Goal: Obtain resource: Download file/media

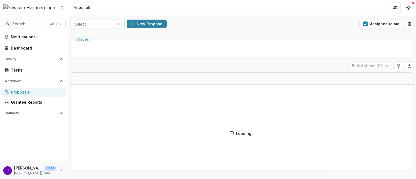
click at [108, 25] on div at bounding box center [92, 24] width 36 height 7
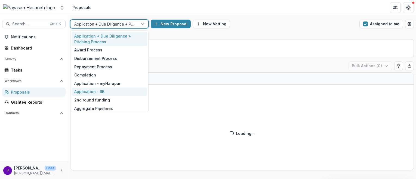
click at [113, 94] on div "Application - IIB" at bounding box center [110, 92] width 76 height 8
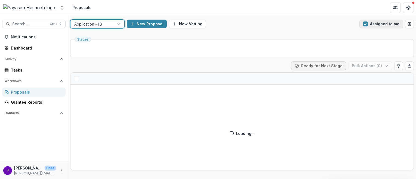
click at [375, 26] on button "Assigned to me" at bounding box center [382, 24] width 44 height 9
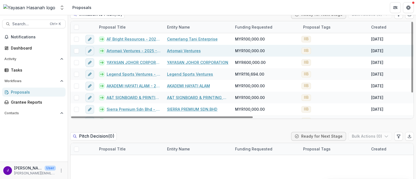
scroll to position [1307, 0]
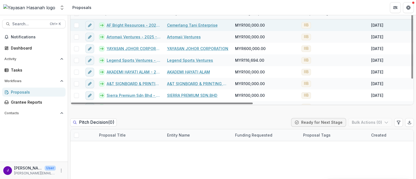
click at [126, 26] on link "AF Bright Resources - 2025 - HSEF2025 - Iskandar Investment Berhad" at bounding box center [134, 25] width 54 height 6
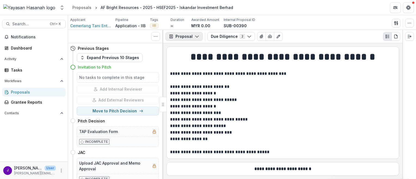
click at [187, 37] on button "Proposal" at bounding box center [184, 36] width 37 height 9
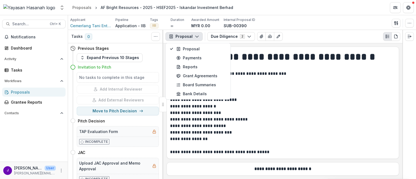
click at [187, 37] on button "Proposal" at bounding box center [184, 36] width 37 height 9
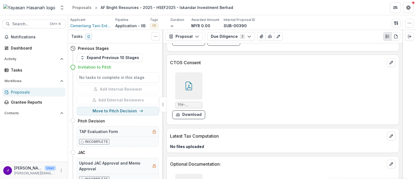
scroll to position [3227, 0]
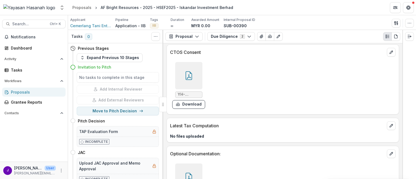
click at [193, 63] on div at bounding box center [188, 75] width 27 height 27
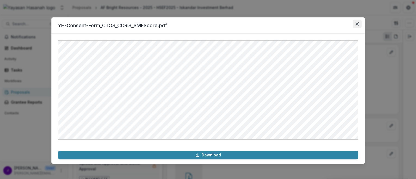
click at [355, 25] on button "Close" at bounding box center [357, 24] width 9 height 9
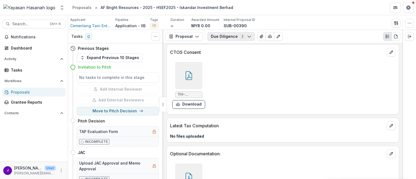
click at [238, 36] on button "Due Diligence 2" at bounding box center [232, 36] width 48 height 9
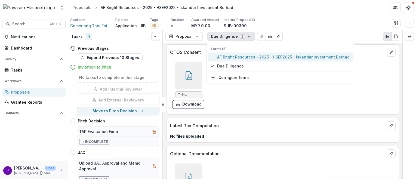
click at [234, 56] on span "AF Bright Resources - 2025 - HSEF2025 - Iskandar Investment Berhad" at bounding box center [283, 57] width 133 height 6
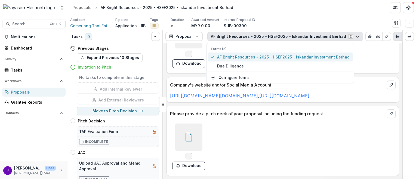
scroll to position [1388, 0]
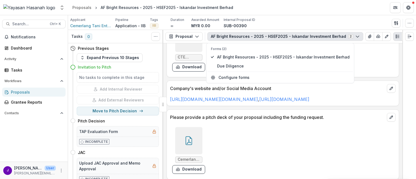
click at [239, 135] on div "Cemerlang Tani Enterprise.pdf Download" at bounding box center [251, 150] width 163 height 51
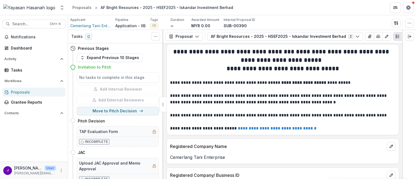
scroll to position [0, 0]
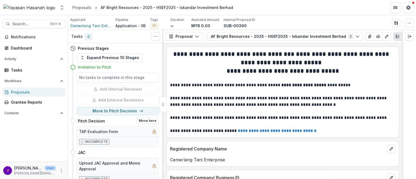
click at [103, 132] on h5 "TAP Evaluation Form" at bounding box center [98, 132] width 39 height 6
click at [89, 121] on h4 "Pitch Decision" at bounding box center [91, 121] width 27 height 6
click at [85, 57] on button "Expand Previous 10 Stages" at bounding box center [110, 57] width 66 height 9
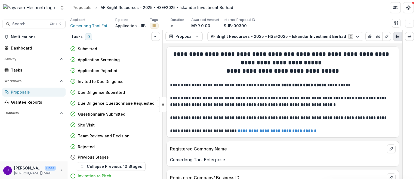
click at [108, 102] on h4 "Due Diligence Questionnaire Requested" at bounding box center [116, 103] width 77 height 6
click at [243, 81] on p at bounding box center [283, 78] width 226 height 7
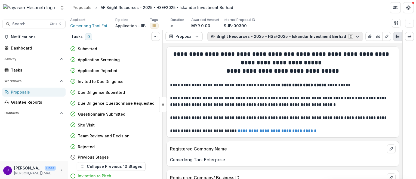
click at [228, 36] on button "AF Bright Resources - 2025 - HSEF2025 - Iskandar Investment Berhad 2" at bounding box center [286, 36] width 156 height 9
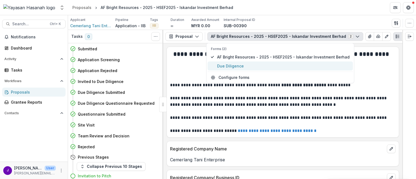
click at [236, 69] on button "Due Diligence" at bounding box center [280, 66] width 145 height 9
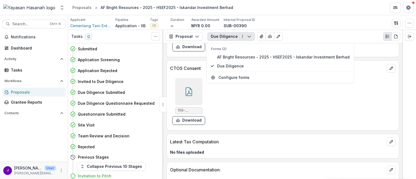
scroll to position [3255, 0]
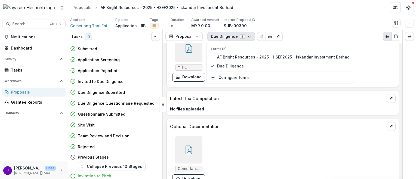
click at [283, 141] on div "Cemerlang Tani Enterprise.pdf Download" at bounding box center [251, 159] width 163 height 51
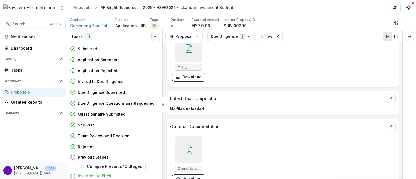
click at [298, 123] on p "Optional Documentation:" at bounding box center [277, 126] width 215 height 7
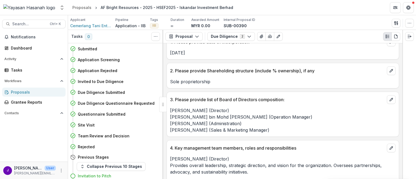
scroll to position [0, 0]
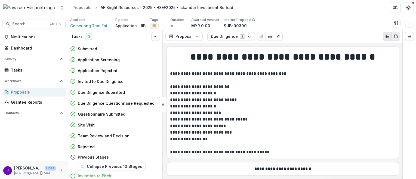
click at [398, 38] on icon "PDF view" at bounding box center [396, 37] width 3 height 4
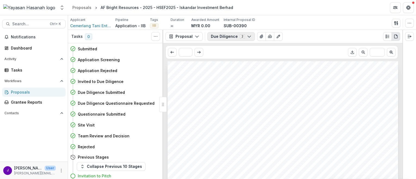
click at [224, 38] on button "Due Diligence 2" at bounding box center [232, 36] width 48 height 9
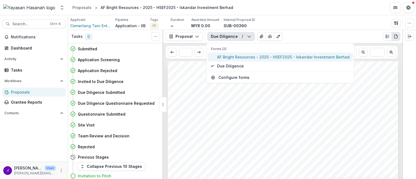
click at [236, 58] on span "AF Bright Resources - 2025 - HSEF2025 - Iskandar Investment Berhad" at bounding box center [283, 57] width 133 height 6
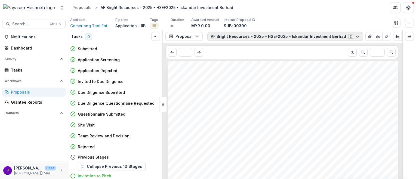
click at [229, 38] on button "AF Bright Resources - 2025 - HSEF2025 - Iskandar Investment Berhad 2" at bounding box center [286, 36] width 156 height 9
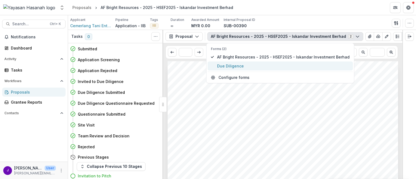
click at [228, 67] on span "Due Diligence" at bounding box center [283, 66] width 133 height 6
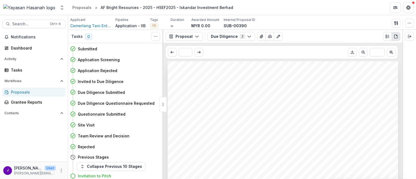
click at [228, 109] on span "Cemerlang Tani Enterprise" at bounding box center [231, 108] width 99 height 8
drag, startPoint x: 228, startPoint y: 109, endPoint x: 301, endPoint y: 109, distance: 73.0
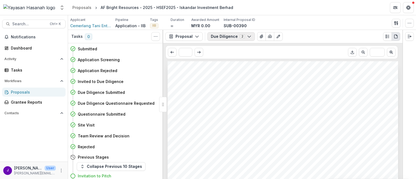
click at [227, 36] on button "Due Diligence 2" at bounding box center [232, 36] width 48 height 9
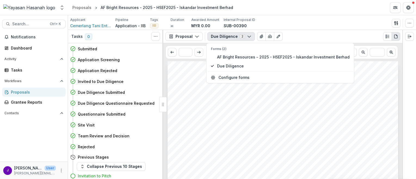
click at [245, 107] on span "Cemerlang Tani Enterprise" at bounding box center [231, 108] width 99 height 8
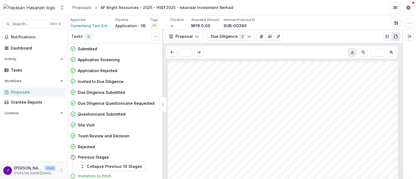
click at [352, 54] on icon "Download PDF" at bounding box center [352, 53] width 3 height 1
click at [17, 91] on div "Proposals" at bounding box center [36, 92] width 50 height 6
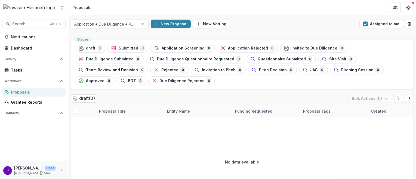
drag, startPoint x: 132, startPoint y: 29, endPoint x: 135, endPoint y: 23, distance: 6.8
click at [132, 29] on div "Application + Due Diligence + Pitching Process New Proposal New Vetting Assigne…" at bounding box center [242, 23] width 348 height 17
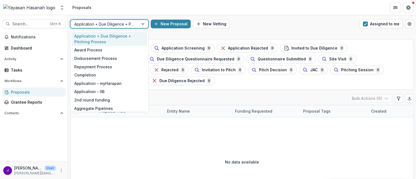
click at [135, 23] on div "Application + Due Diligence + Pitching Process" at bounding box center [105, 24] width 68 height 8
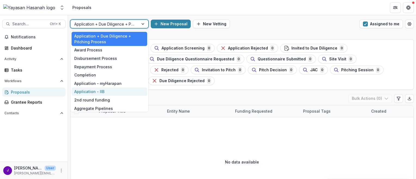
click at [104, 90] on div "Application - IIB" at bounding box center [110, 92] width 76 height 8
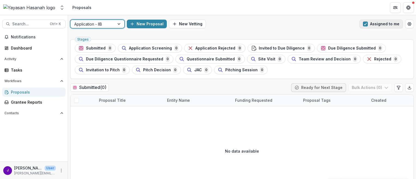
click at [365, 25] on span "button" at bounding box center [365, 24] width 5 height 5
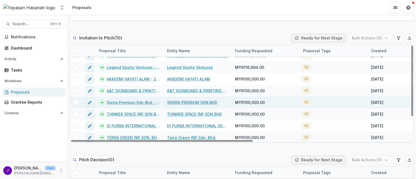
scroll to position [32, 0]
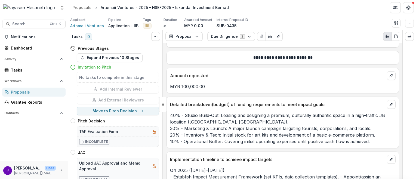
scroll to position [3215, 0]
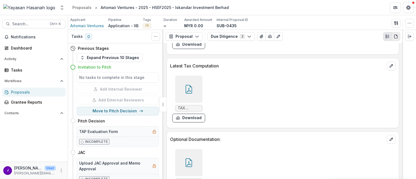
click at [395, 38] on icon "PDF view" at bounding box center [396, 36] width 4 height 4
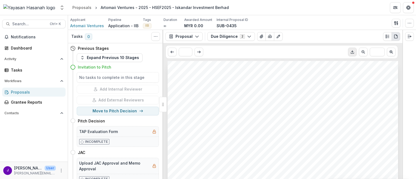
click at [351, 51] on icon "Download PDF" at bounding box center [353, 52] width 4 height 4
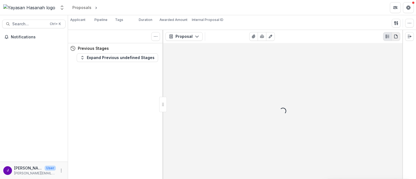
drag, startPoint x: 395, startPoint y: 37, endPoint x: 363, endPoint y: 47, distance: 34.1
click at [395, 37] on icon "PDF view" at bounding box center [396, 36] width 4 height 4
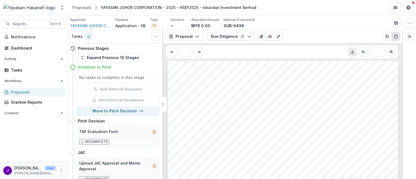
click at [353, 54] on icon "Download PDF" at bounding box center [353, 52] width 4 height 4
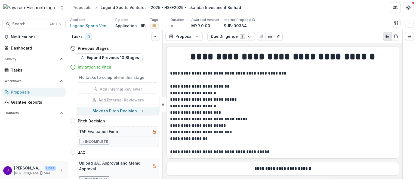
drag, startPoint x: 396, startPoint y: 36, endPoint x: 383, endPoint y: 44, distance: 15.5
click at [396, 36] on icon "PDF view" at bounding box center [396, 36] width 4 height 4
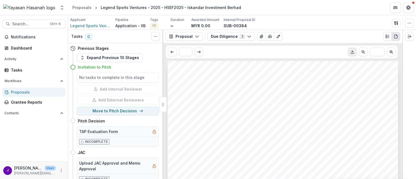
click at [354, 52] on icon "Download PDF" at bounding box center [353, 52] width 4 height 4
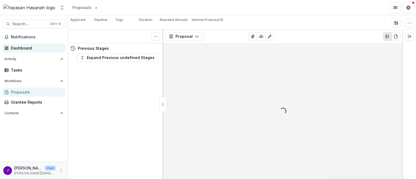
click at [399, 37] on button "PDF view" at bounding box center [396, 36] width 9 height 9
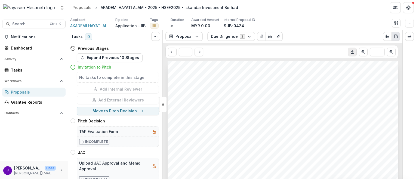
click at [353, 52] on polyline "Download PDF" at bounding box center [353, 51] width 2 height 1
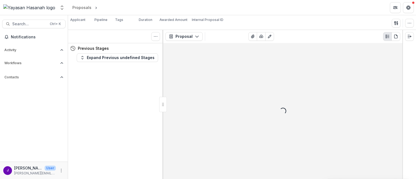
drag, startPoint x: 396, startPoint y: 34, endPoint x: 387, endPoint y: 48, distance: 16.1
click at [396, 34] on icon "PDF view" at bounding box center [396, 36] width 4 height 4
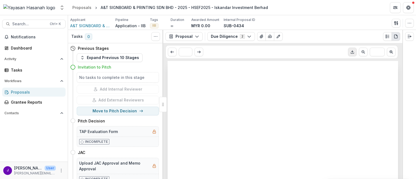
click at [351, 52] on icon "Download PDF" at bounding box center [353, 52] width 4 height 4
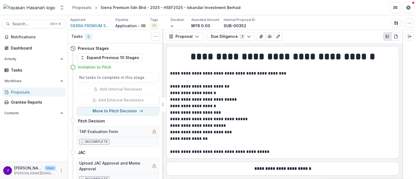
click at [400, 38] on button "PDF view" at bounding box center [396, 36] width 9 height 9
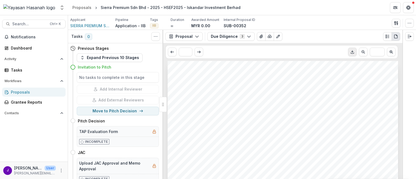
click at [350, 53] on button "Download PDF" at bounding box center [352, 52] width 9 height 9
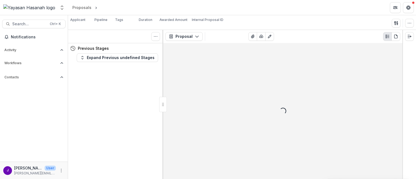
click at [399, 36] on button "PDF view" at bounding box center [396, 36] width 9 height 9
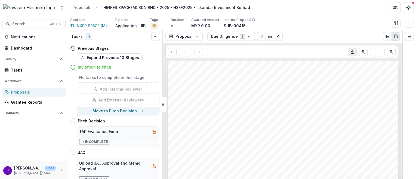
click at [355, 54] on icon "Download PDF" at bounding box center [353, 52] width 4 height 4
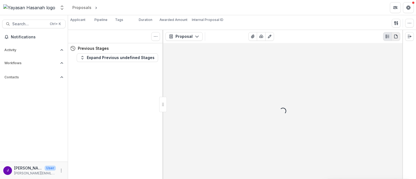
click at [393, 37] on button "PDF view" at bounding box center [396, 36] width 9 height 9
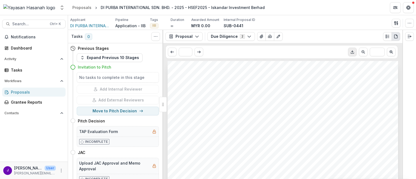
click at [352, 51] on icon "Download PDF" at bounding box center [353, 52] width 4 height 4
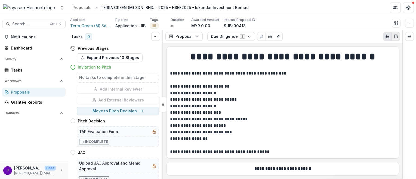
click at [394, 38] on button "PDF view" at bounding box center [396, 36] width 9 height 9
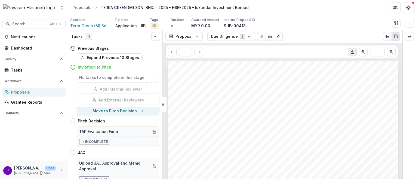
click at [352, 55] on button "Download PDF" at bounding box center [352, 52] width 9 height 9
